Goal: Transaction & Acquisition: Download file/media

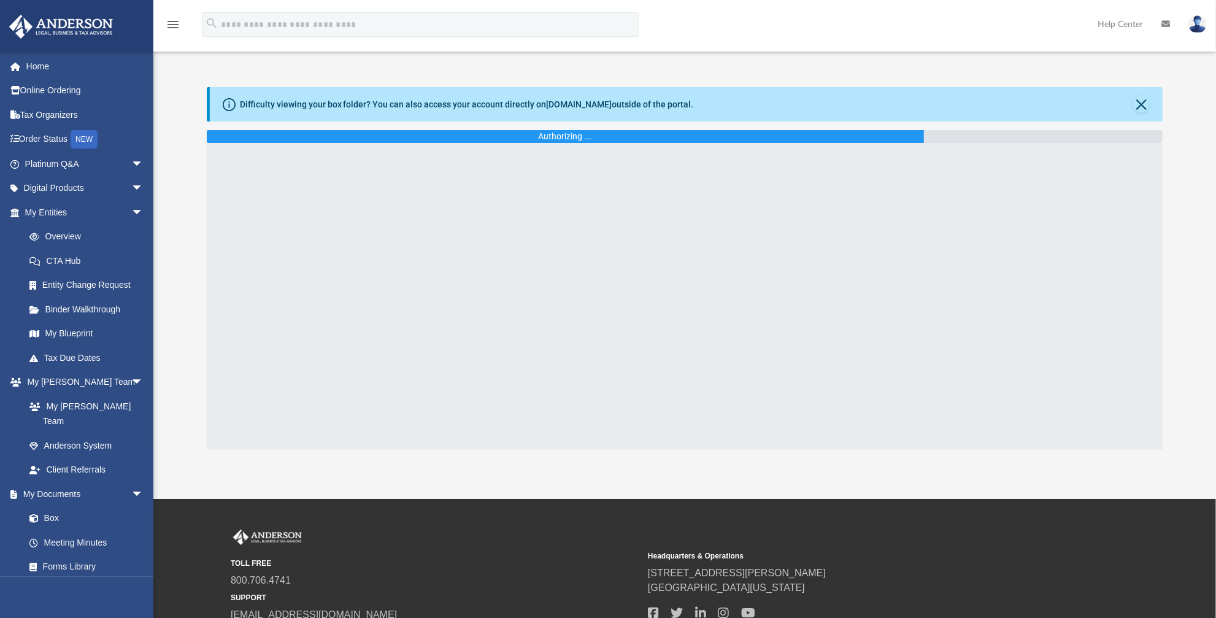
click at [1199, 26] on img at bounding box center [1198, 24] width 18 height 18
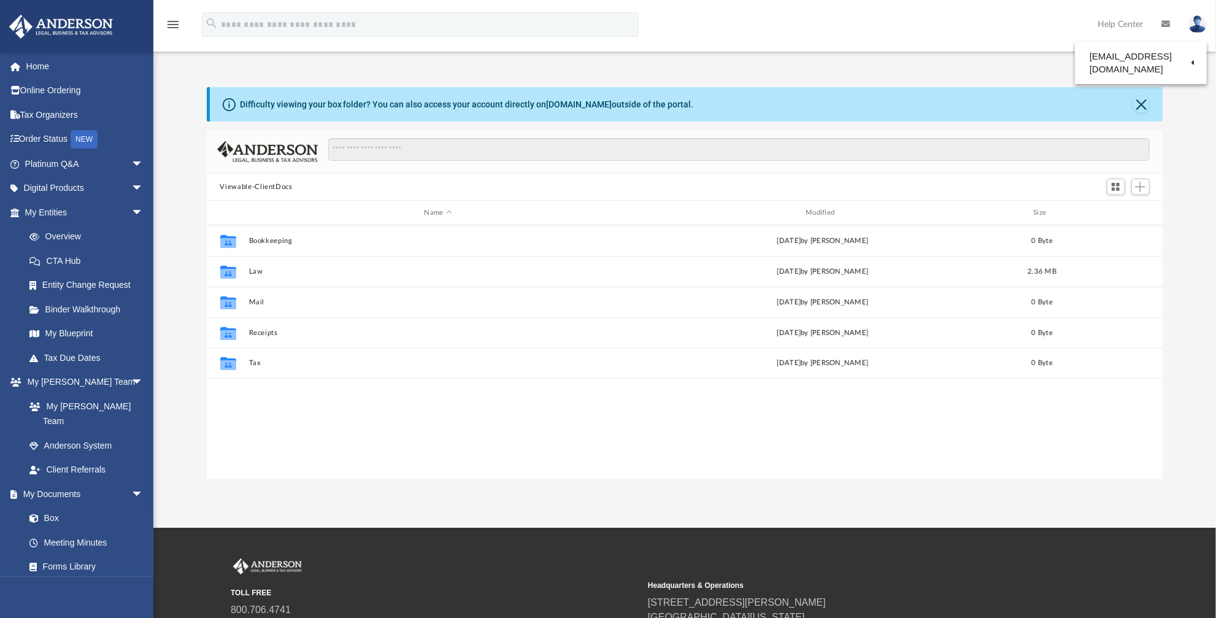
scroll to position [271, 948]
click at [1199, 26] on img at bounding box center [1198, 24] width 18 height 18
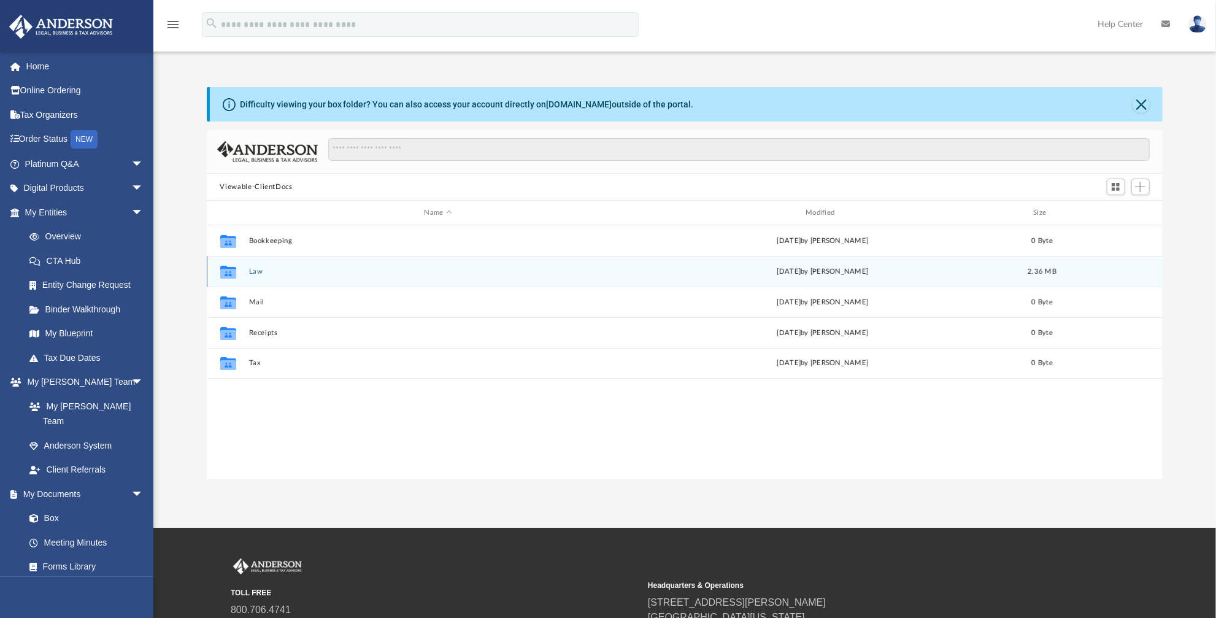
click at [264, 270] on button "Law" at bounding box center [438, 272] width 379 height 8
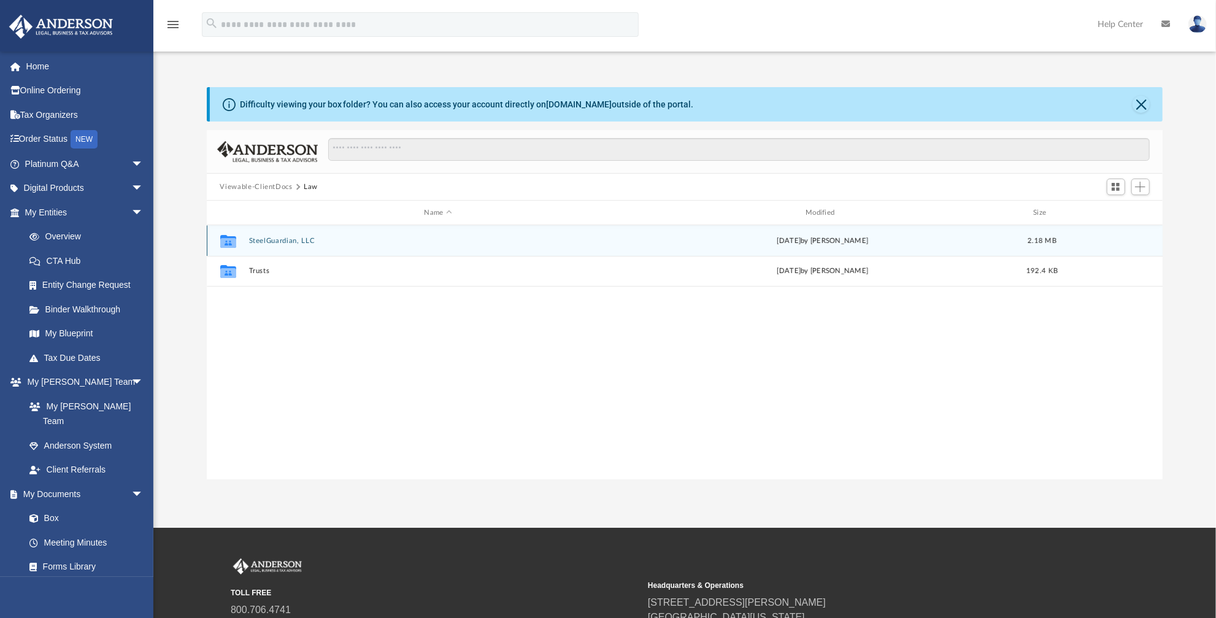
click at [277, 238] on button "SteelGuardian, LLC" at bounding box center [438, 241] width 379 height 8
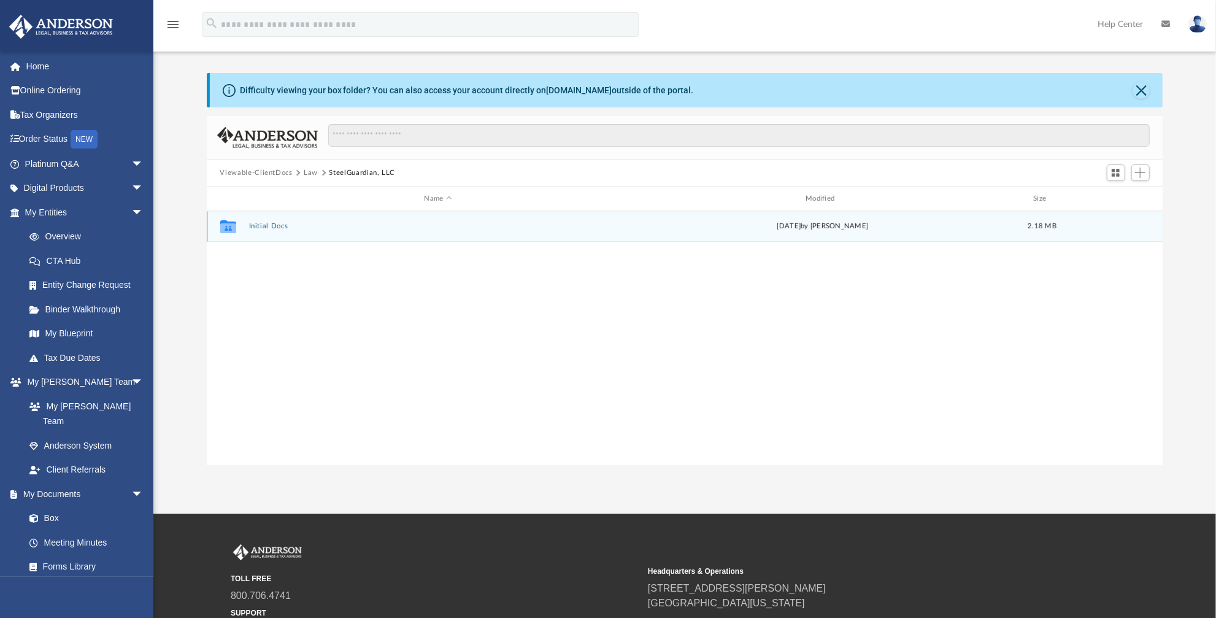
scroll to position [0, 0]
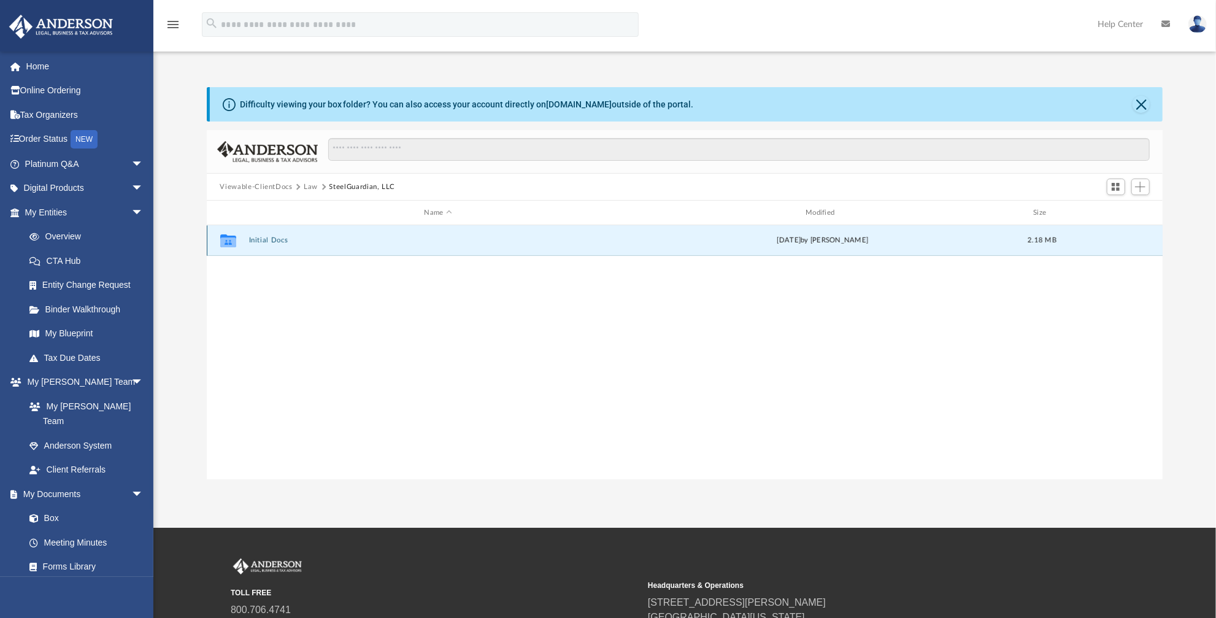
click at [266, 238] on button "Initial Docs" at bounding box center [438, 240] width 379 height 8
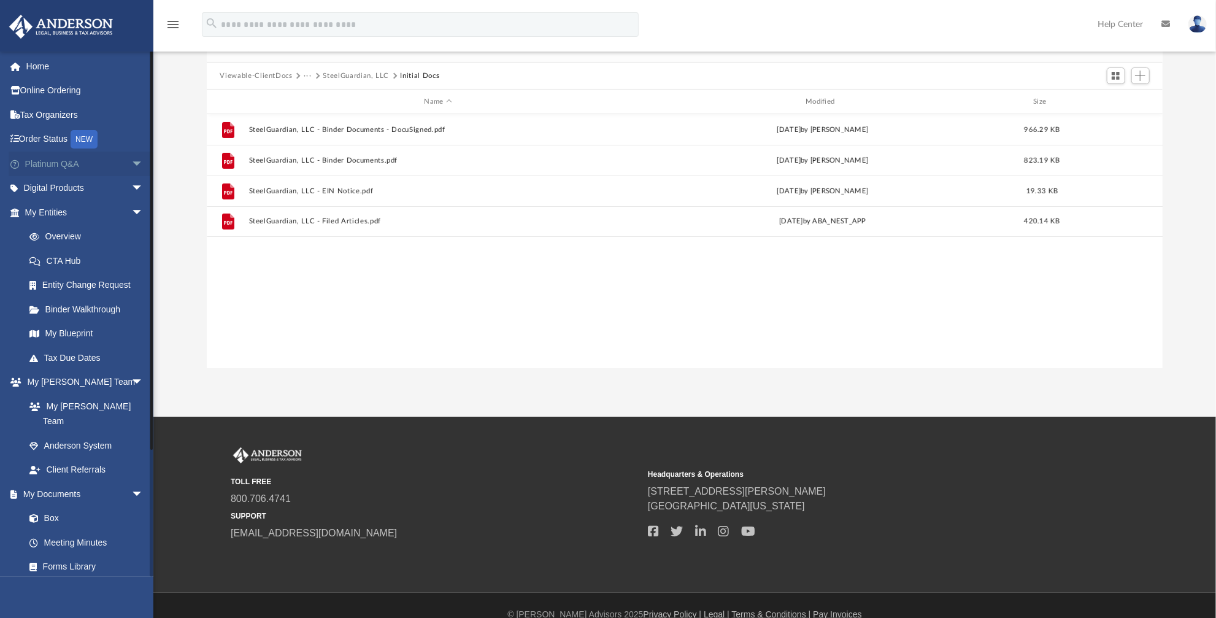
click at [131, 161] on span "arrow_drop_down" at bounding box center [143, 164] width 25 height 25
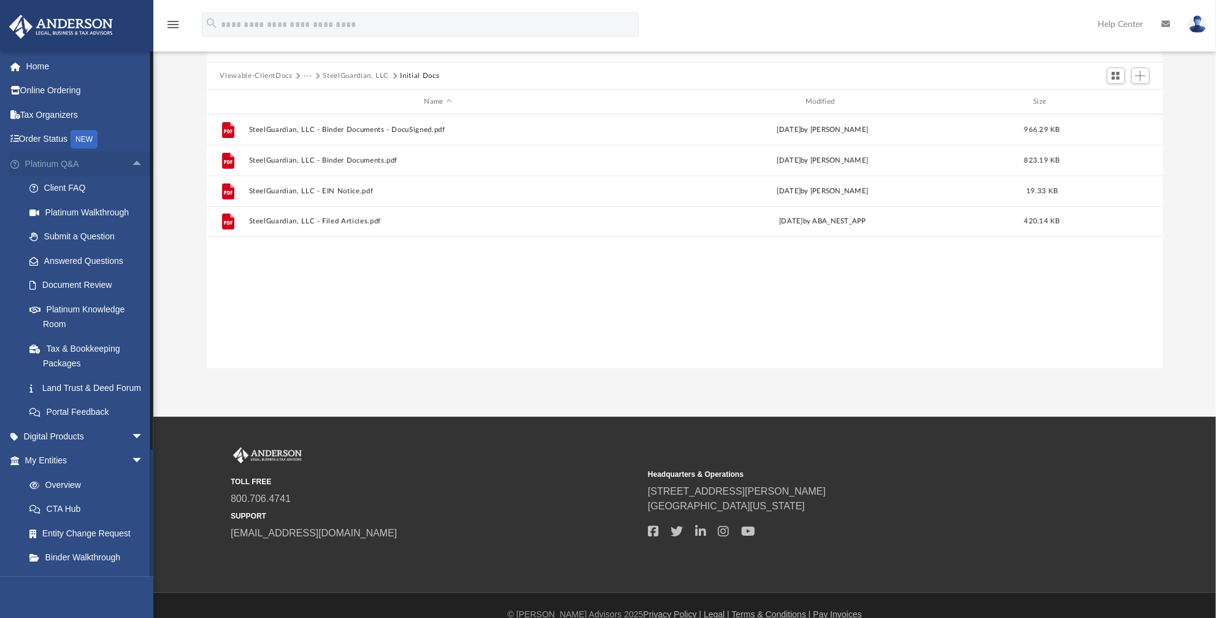
click at [131, 159] on span "arrow_drop_up" at bounding box center [143, 164] width 25 height 25
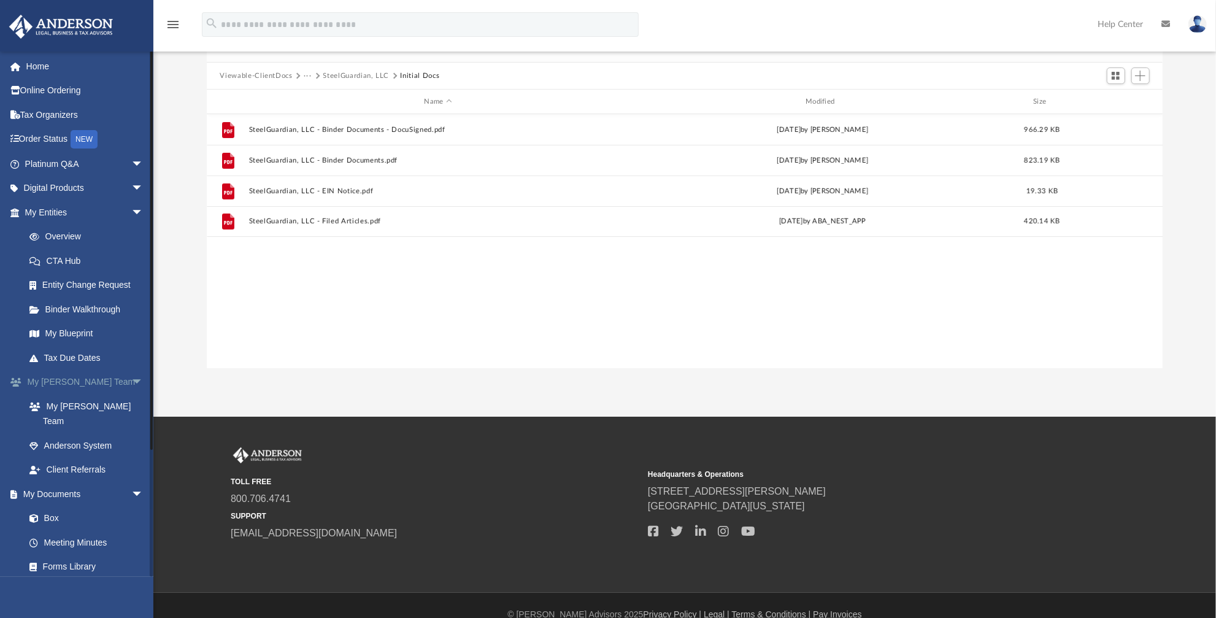
click at [131, 381] on span "arrow_drop_down" at bounding box center [143, 382] width 25 height 25
click at [82, 477] on link "Forms Library" at bounding box center [89, 479] width 145 height 25
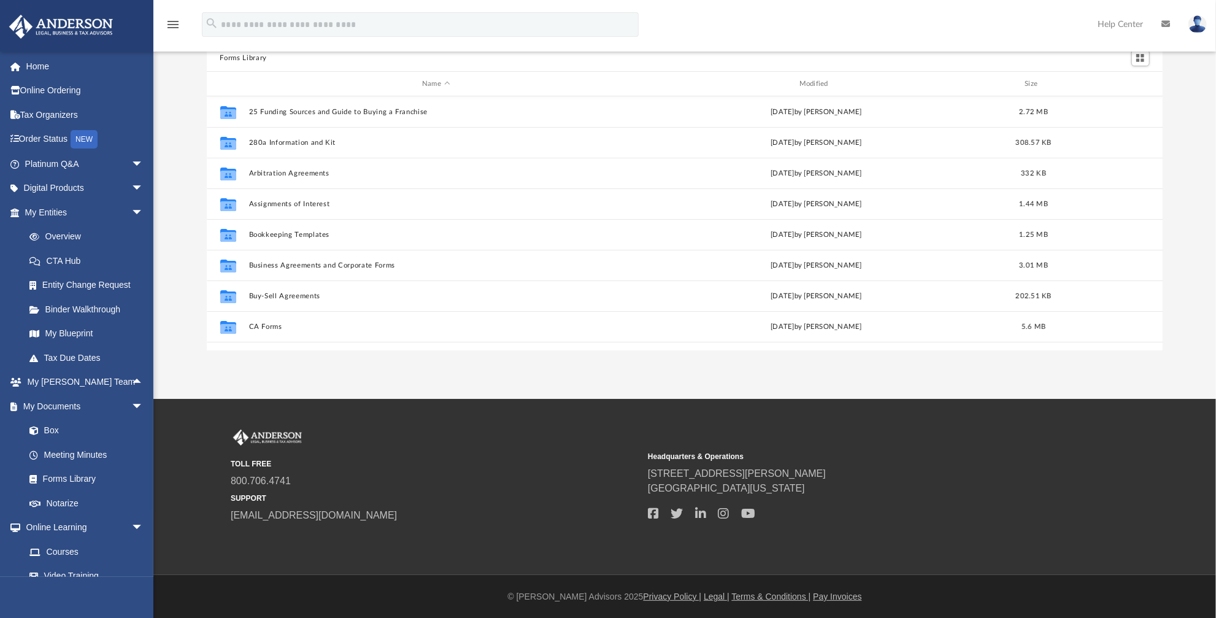
scroll to position [111, 0]
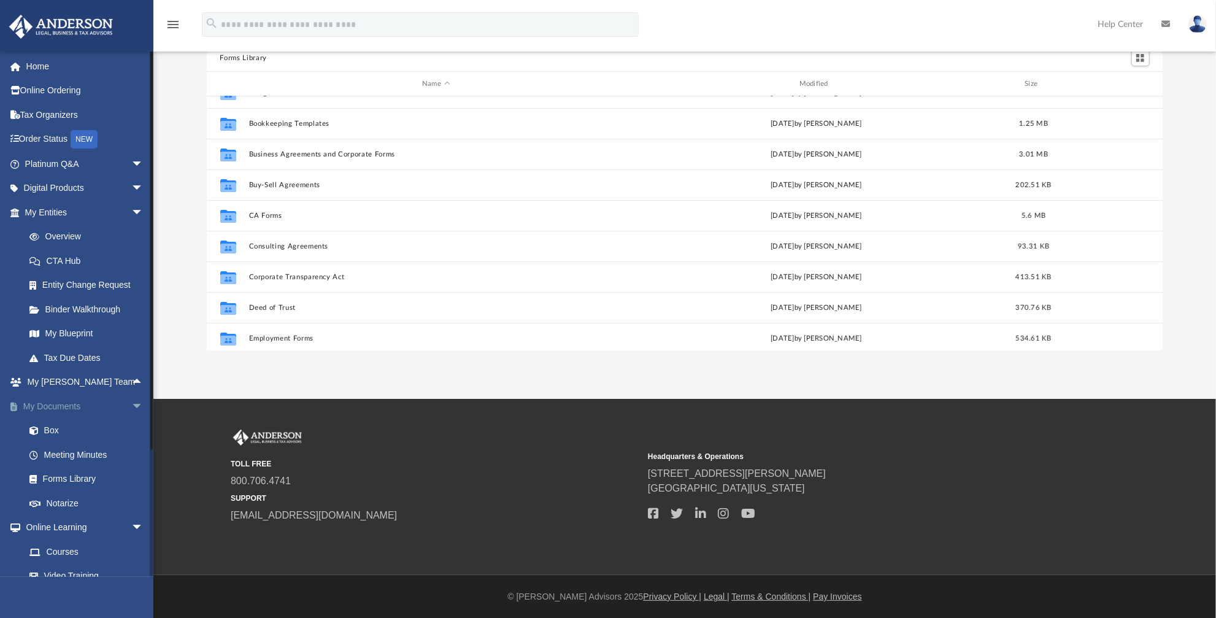
click at [131, 405] on span "arrow_drop_down" at bounding box center [143, 406] width 25 height 25
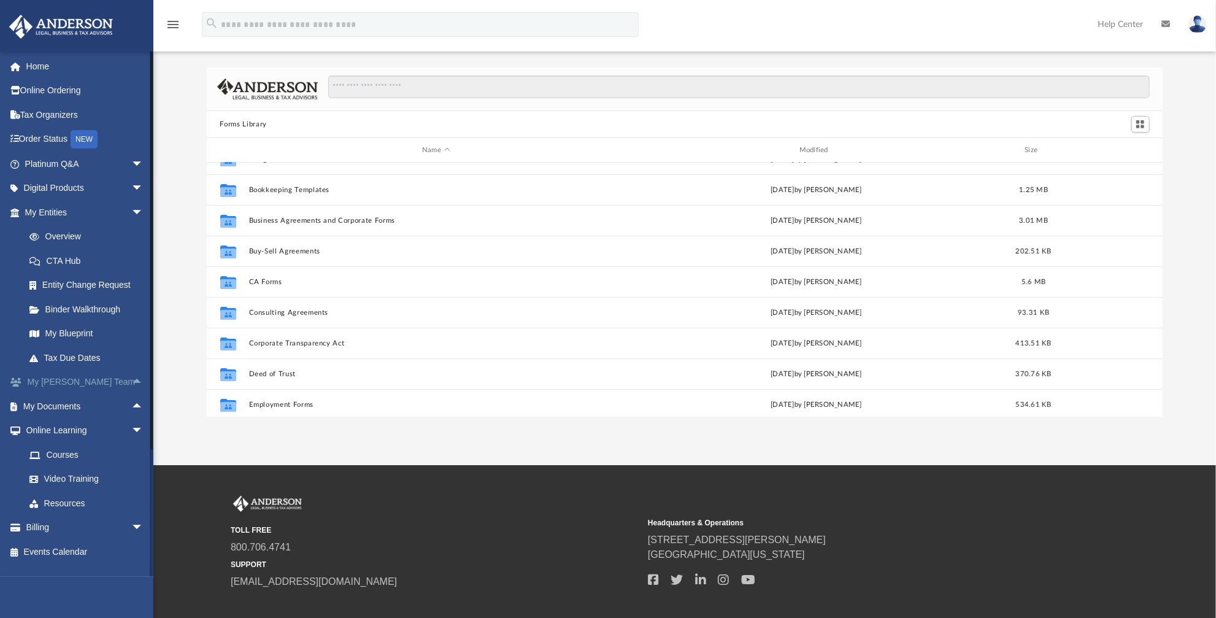
scroll to position [0, 0]
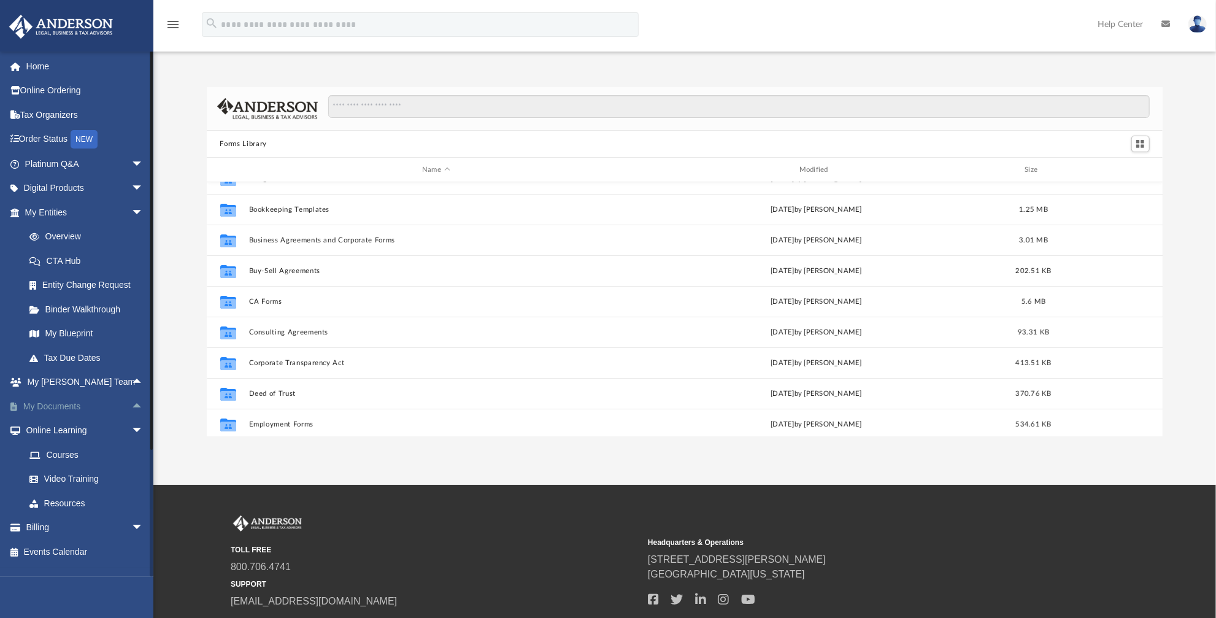
click at [59, 402] on link "My Documents arrow_drop_up" at bounding box center [85, 406] width 153 height 25
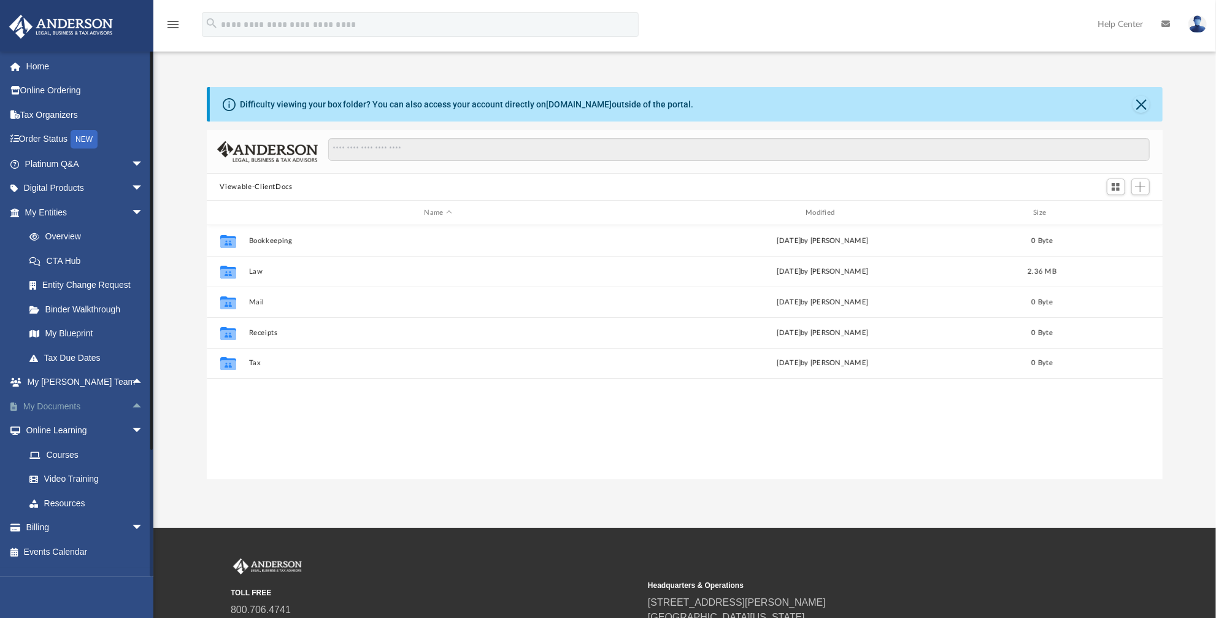
scroll to position [271, 948]
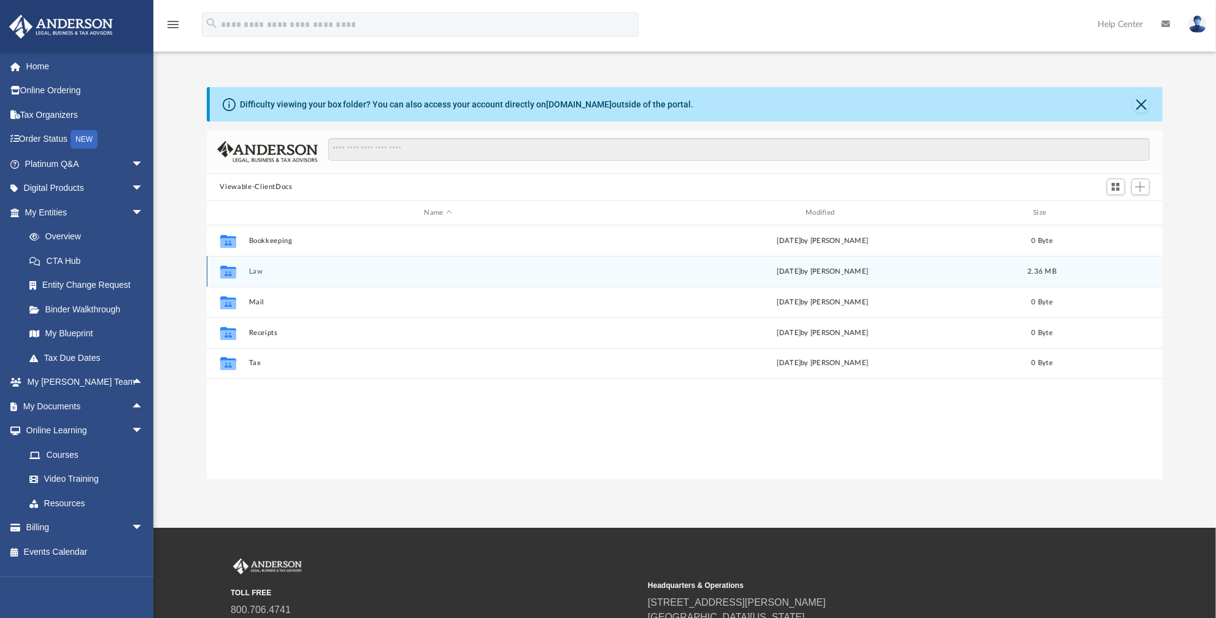
click at [262, 273] on button "Law" at bounding box center [438, 272] width 379 height 8
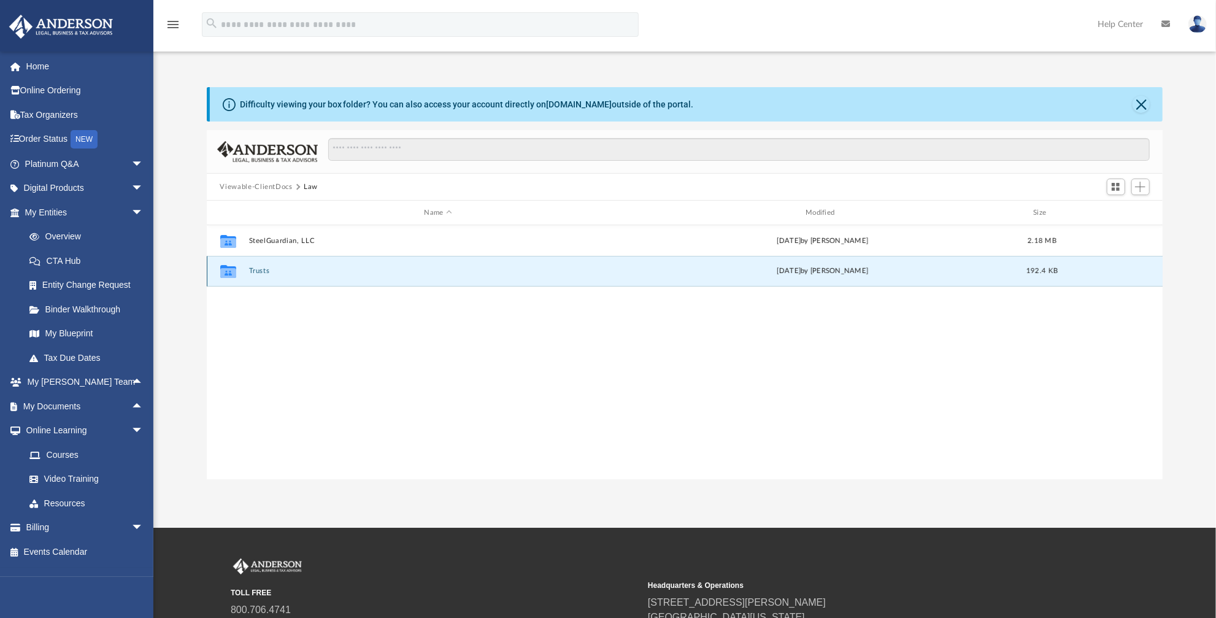
click at [264, 273] on button "Trusts" at bounding box center [438, 271] width 379 height 8
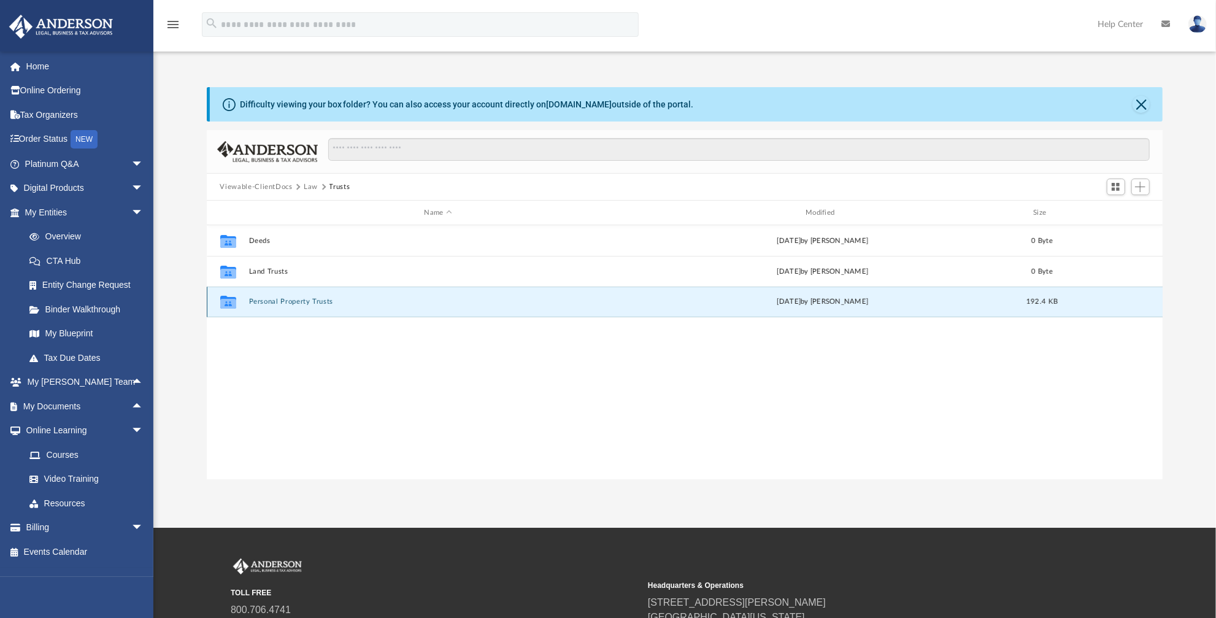
click at [312, 303] on button "Personal Property Trusts" at bounding box center [438, 302] width 379 height 8
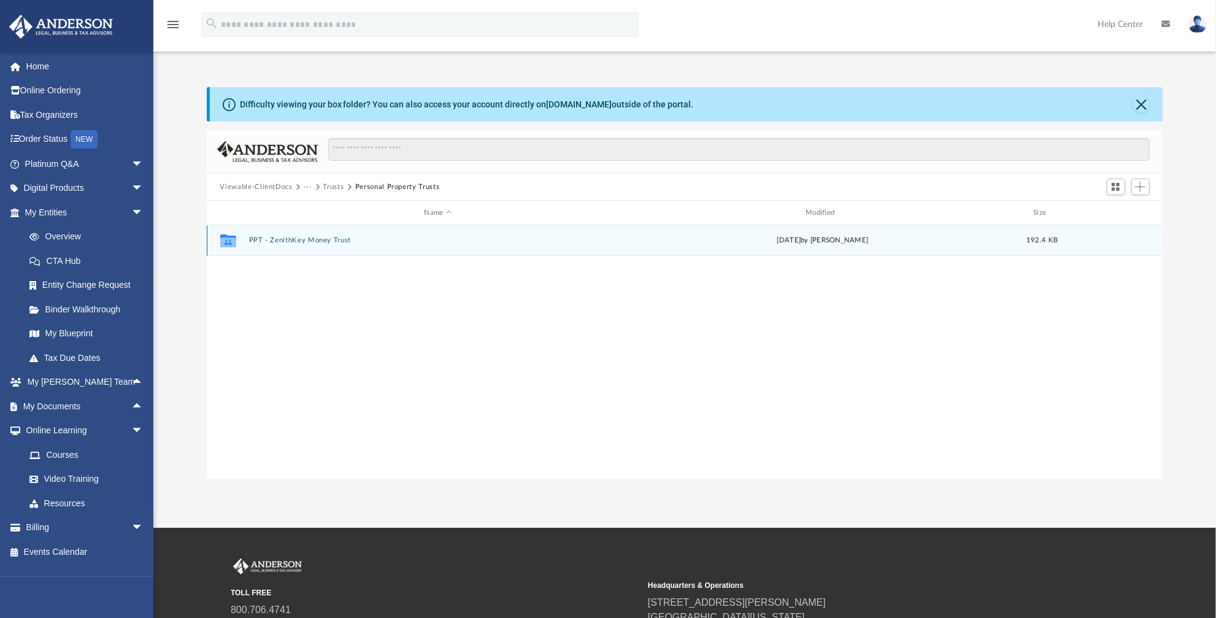
click at [306, 240] on button "PPT - ZenithKey Money Trust" at bounding box center [438, 240] width 379 height 8
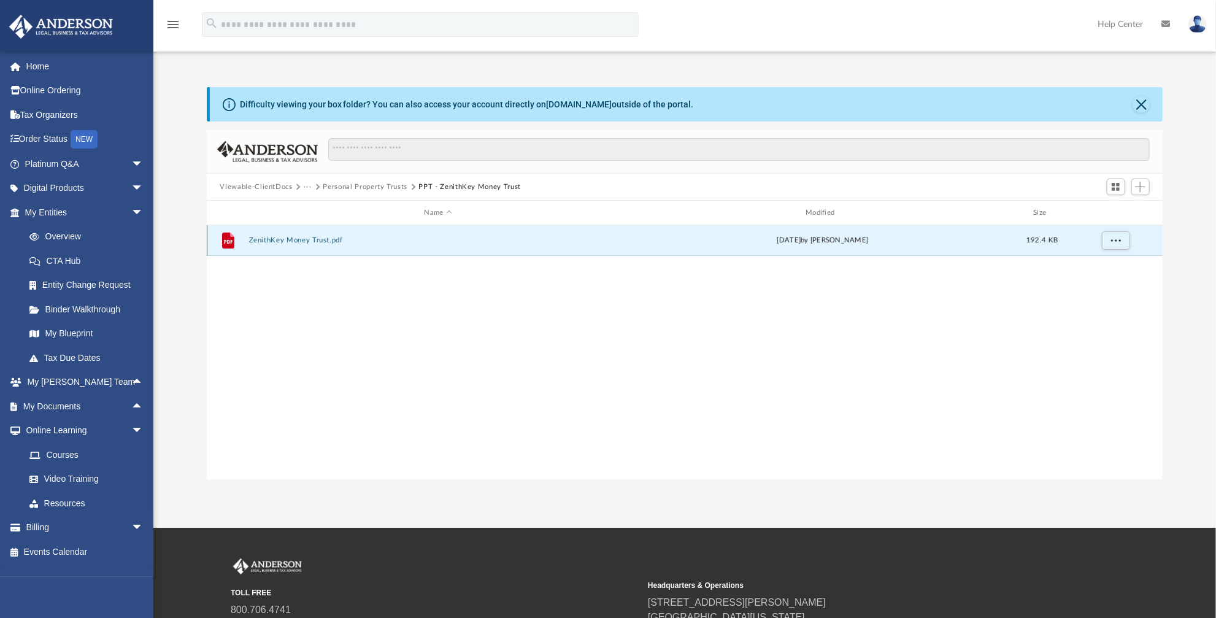
click at [314, 239] on button "ZenithKey Money Trust.pdf" at bounding box center [438, 240] width 379 height 8
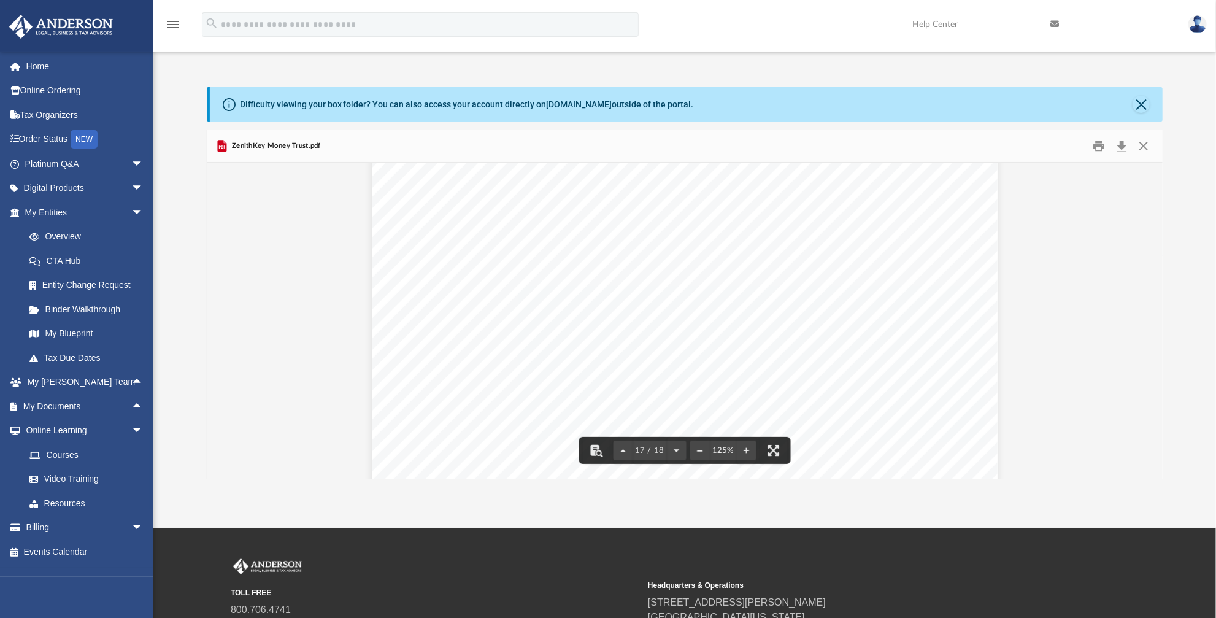
scroll to position [13369, 0]
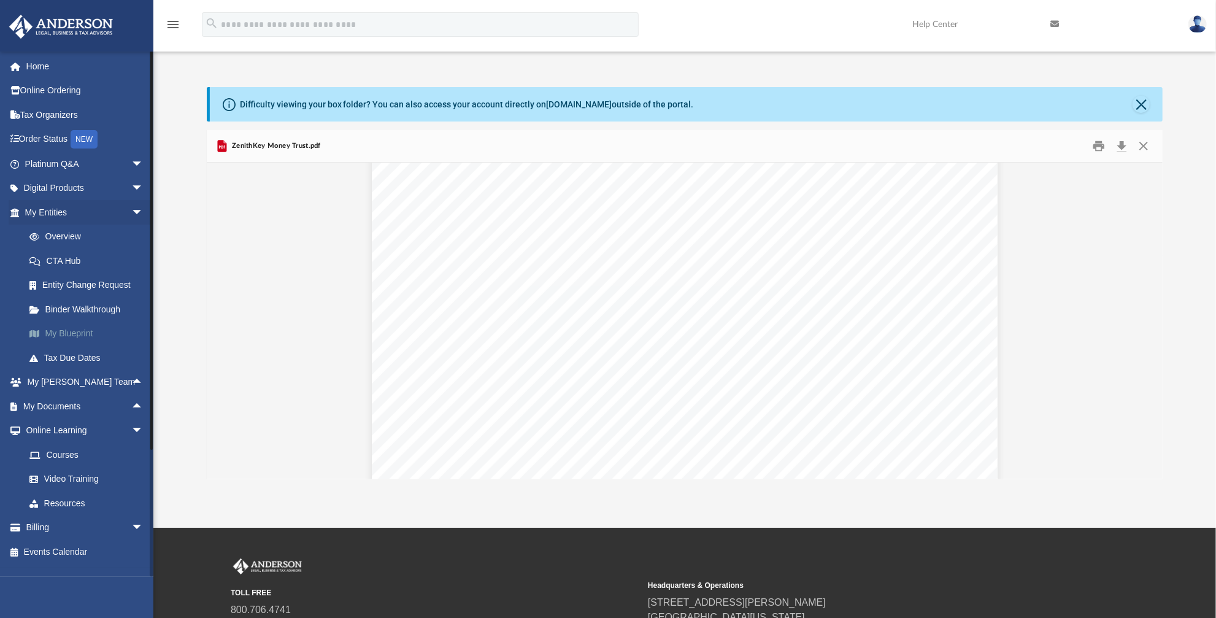
click at [77, 331] on link "My Blueprint" at bounding box center [89, 334] width 145 height 25
